Goal: Task Accomplishment & Management: Manage account settings

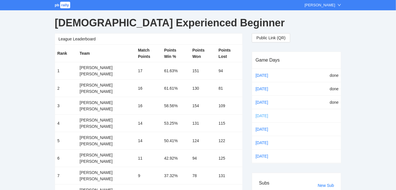
click at [261, 114] on link "[DATE]" at bounding box center [267, 115] width 24 height 9
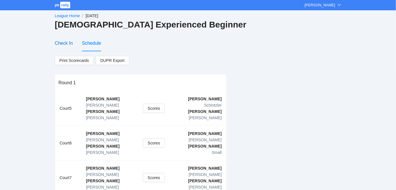
click at [63, 42] on div "Check In" at bounding box center [64, 43] width 18 height 7
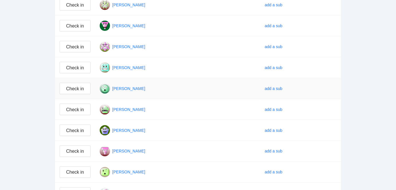
scroll to position [226, 0]
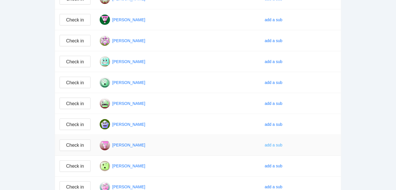
click at [278, 142] on div "add a sub" at bounding box center [274, 145] width 18 height 6
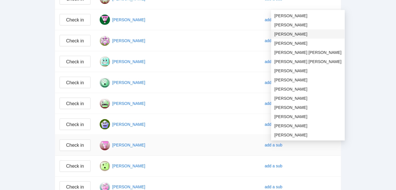
click at [279, 32] on span "[PERSON_NAME]" at bounding box center [308, 34] width 67 height 6
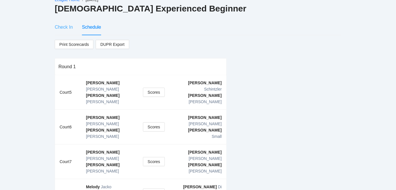
scroll to position [14, 0]
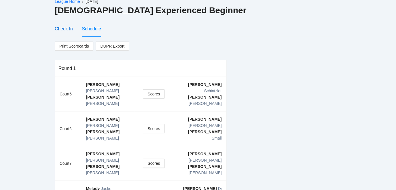
click at [61, 26] on div "Check In" at bounding box center [64, 28] width 18 height 7
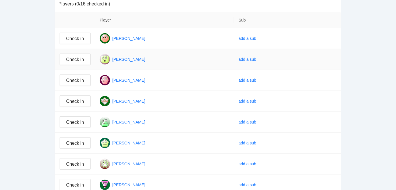
scroll to position [66, 0]
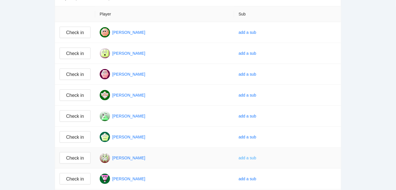
click at [257, 156] on div "add a sub" at bounding box center [248, 158] width 18 height 6
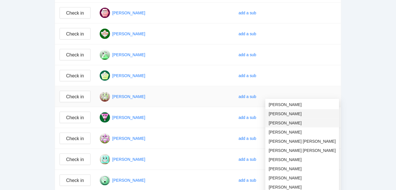
scroll to position [136, 0]
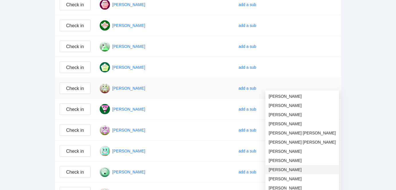
click at [276, 169] on span "[PERSON_NAME]" at bounding box center [302, 170] width 67 height 6
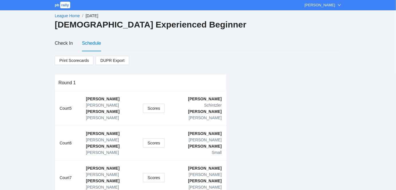
click at [68, 14] on link "League Home" at bounding box center [67, 15] width 25 height 5
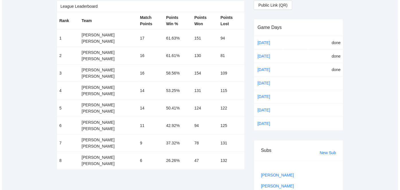
scroll to position [35, 0]
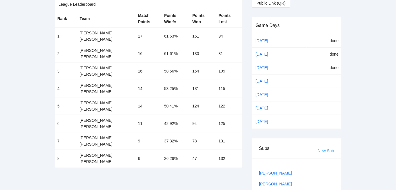
click at [330, 148] on link "New Sub" at bounding box center [326, 150] width 16 height 5
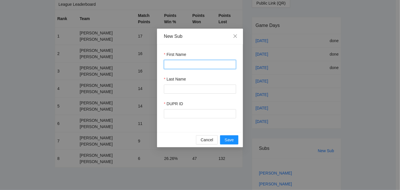
click at [186, 65] on input "First Name" at bounding box center [200, 64] width 72 height 9
type input "*****"
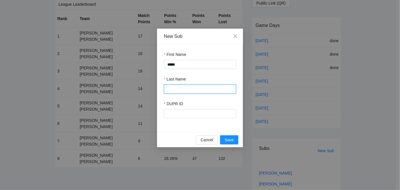
click at [177, 90] on input "Last Name" at bounding box center [200, 89] width 72 height 9
type input "******"
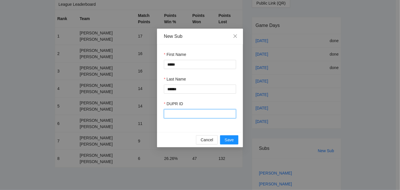
click at [174, 115] on input "DUPR ID" at bounding box center [200, 113] width 72 height 9
type input "******"
click at [225, 140] on span "Save" at bounding box center [229, 140] width 9 height 6
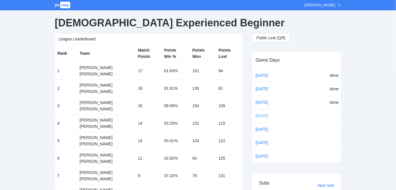
click at [259, 114] on link "[DATE]" at bounding box center [267, 115] width 24 height 9
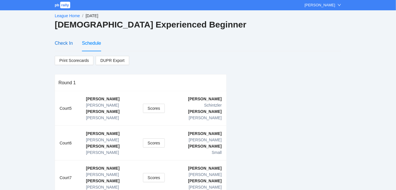
click at [64, 42] on div "Check In" at bounding box center [64, 43] width 18 height 7
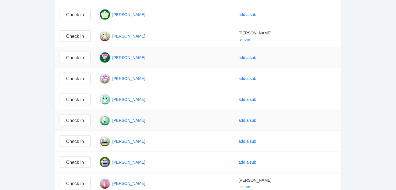
scroll to position [191, 0]
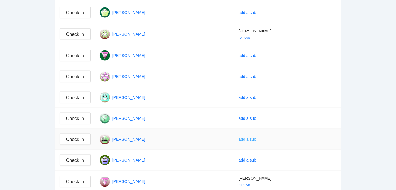
click at [257, 137] on div "add a sub" at bounding box center [248, 139] width 18 height 6
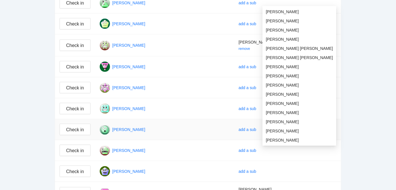
scroll to position [173, 0]
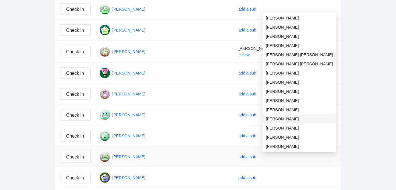
click at [274, 116] on span "[PERSON_NAME]" at bounding box center [299, 119] width 67 height 6
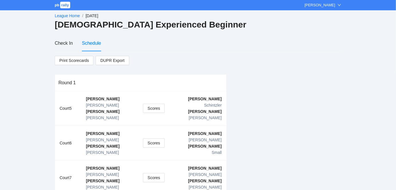
click at [68, 15] on link "League Home" at bounding box center [67, 15] width 25 height 5
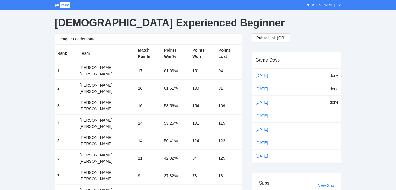
click at [258, 113] on link "[DATE]" at bounding box center [267, 115] width 24 height 9
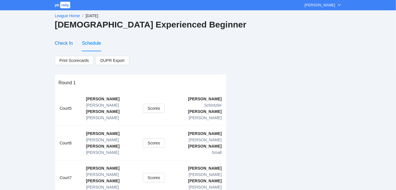
click at [67, 42] on div "Check In" at bounding box center [64, 43] width 18 height 7
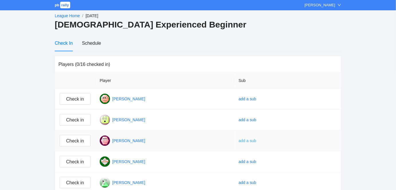
click at [257, 138] on div "add a sub" at bounding box center [248, 141] width 18 height 6
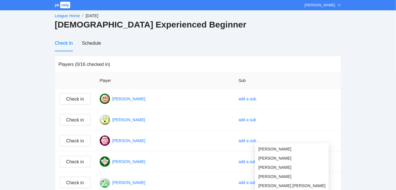
click at [65, 16] on link "League Home" at bounding box center [67, 15] width 25 height 5
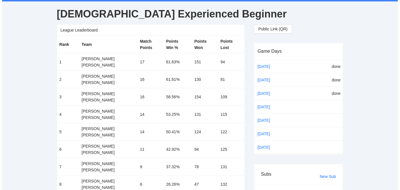
scroll to position [17, 0]
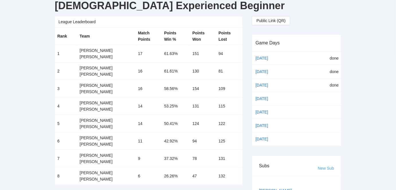
click at [324, 166] on link "New Sub" at bounding box center [326, 168] width 16 height 5
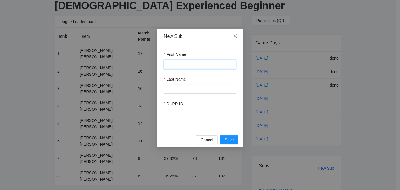
click at [179, 63] on input "First Name" at bounding box center [200, 64] width 72 height 9
type input "*********"
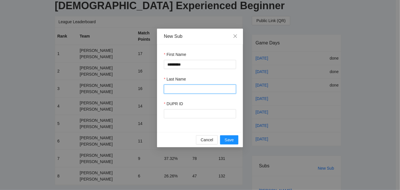
click at [179, 89] on input "Last Name" at bounding box center [200, 89] width 72 height 9
type input "*****"
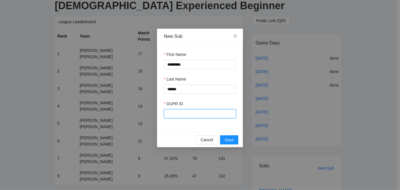
click at [177, 116] on input "DUPR ID" at bounding box center [200, 113] width 72 height 9
type input "******"
click at [231, 140] on span "Save" at bounding box center [229, 140] width 9 height 6
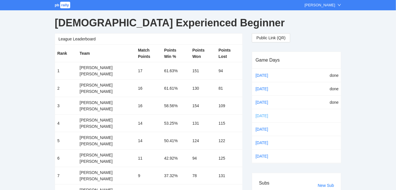
click at [262, 114] on link "[DATE]" at bounding box center [267, 115] width 24 height 9
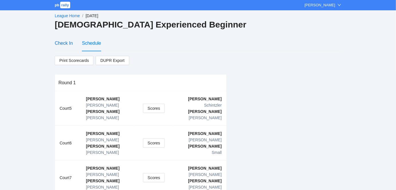
click at [62, 43] on div "Check In" at bounding box center [64, 43] width 18 height 7
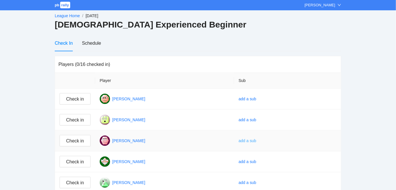
click at [257, 138] on div "add a sub" at bounding box center [248, 141] width 18 height 6
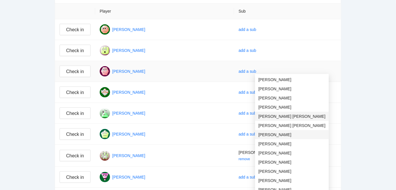
scroll to position [87, 0]
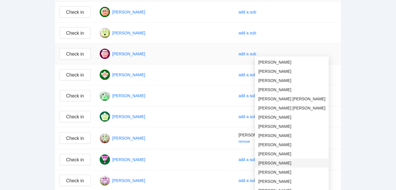
click at [276, 161] on span "Mary Jane Costa" at bounding box center [292, 163] width 67 height 6
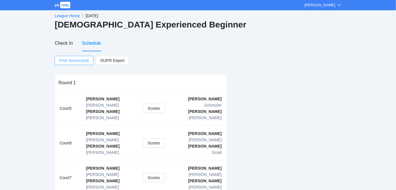
click at [70, 61] on span "Print Scorecards" at bounding box center [74, 60] width 30 height 9
